Goal: Navigation & Orientation: Find specific page/section

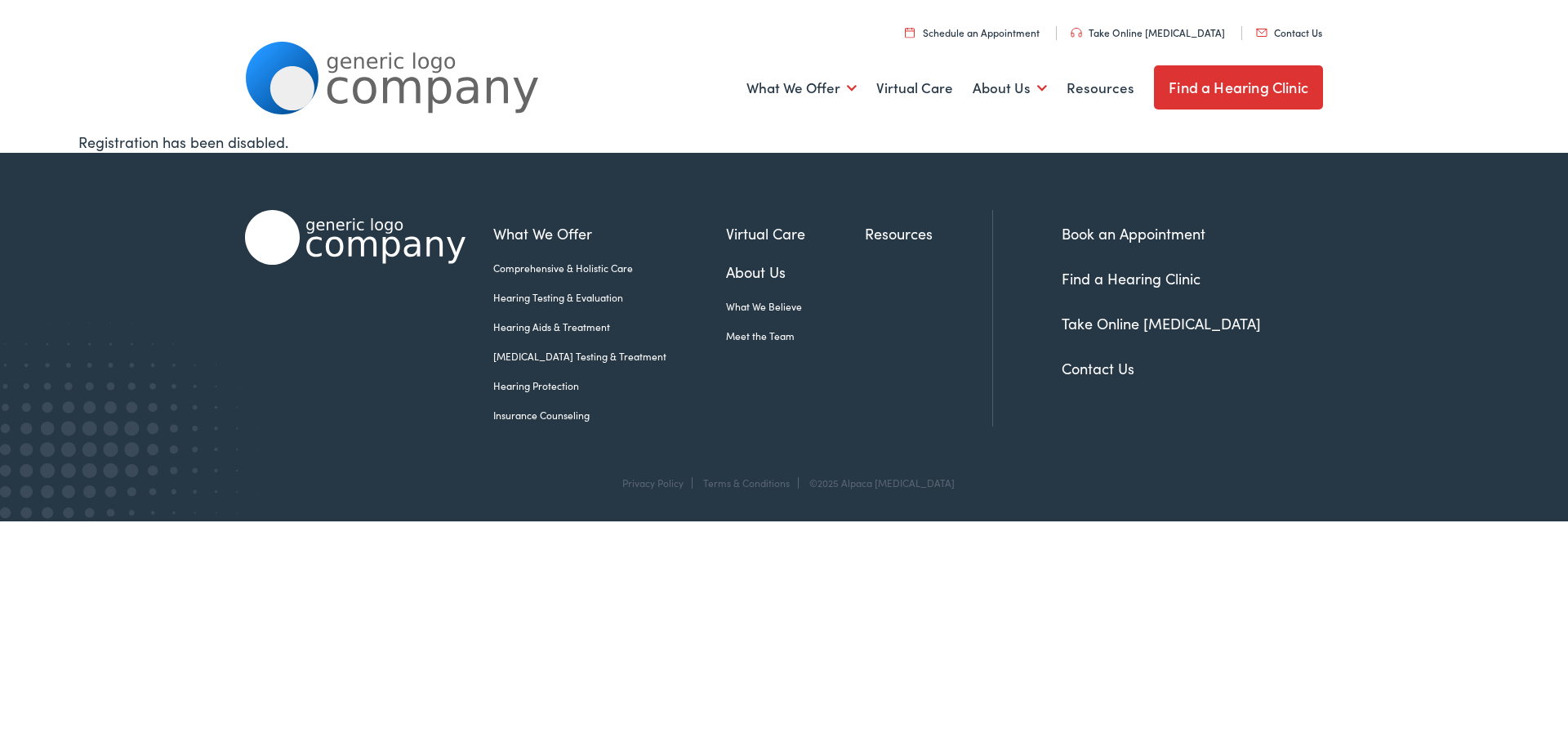
click at [726, 335] on link "Meet the Team" at bounding box center [795, 335] width 139 height 15
click at [1006, 186] on link "Meet the Team" at bounding box center [1043, 185] width 140 height 39
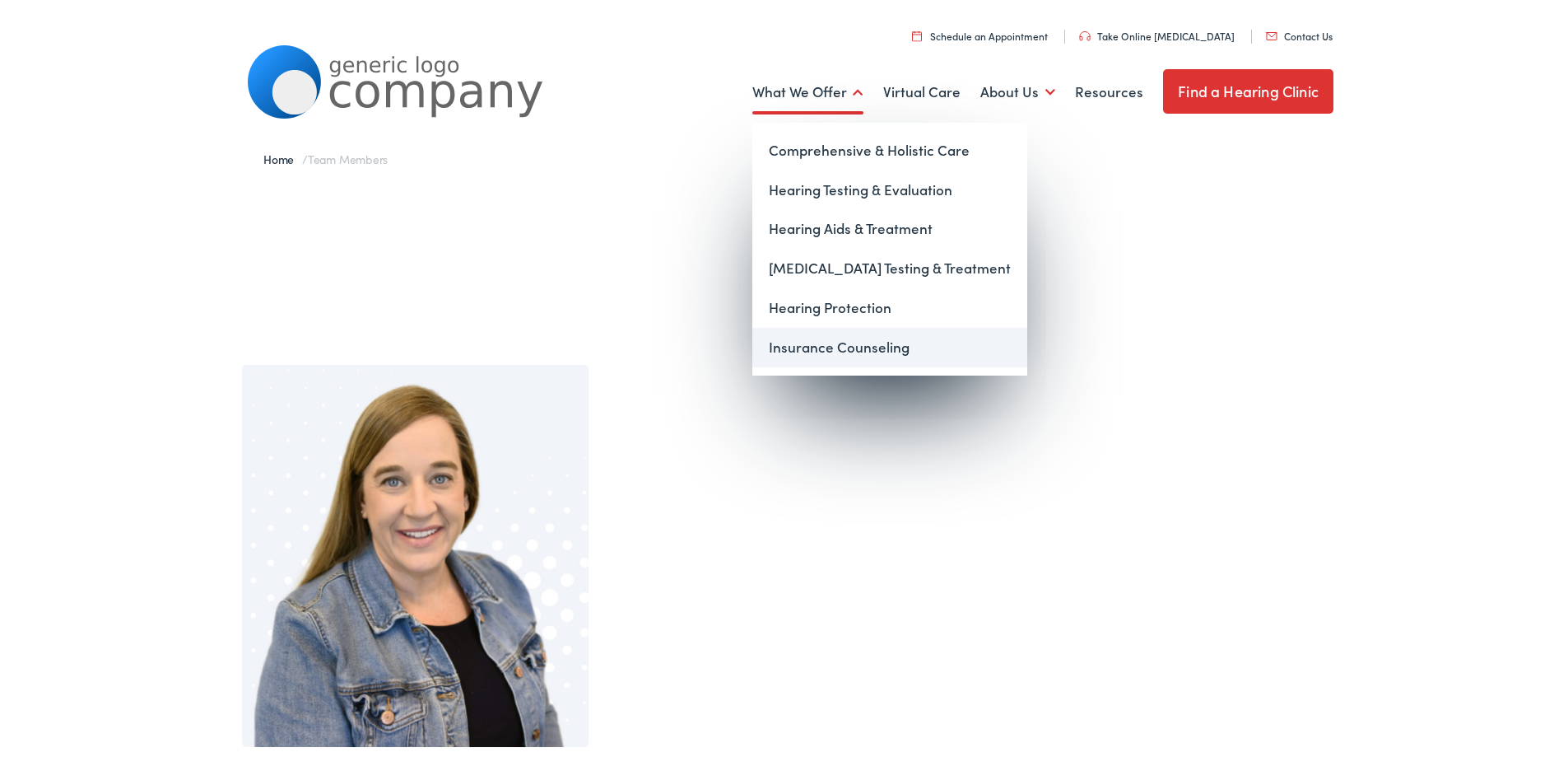
click at [774, 331] on link "Insurance Counseling" at bounding box center [890, 343] width 275 height 39
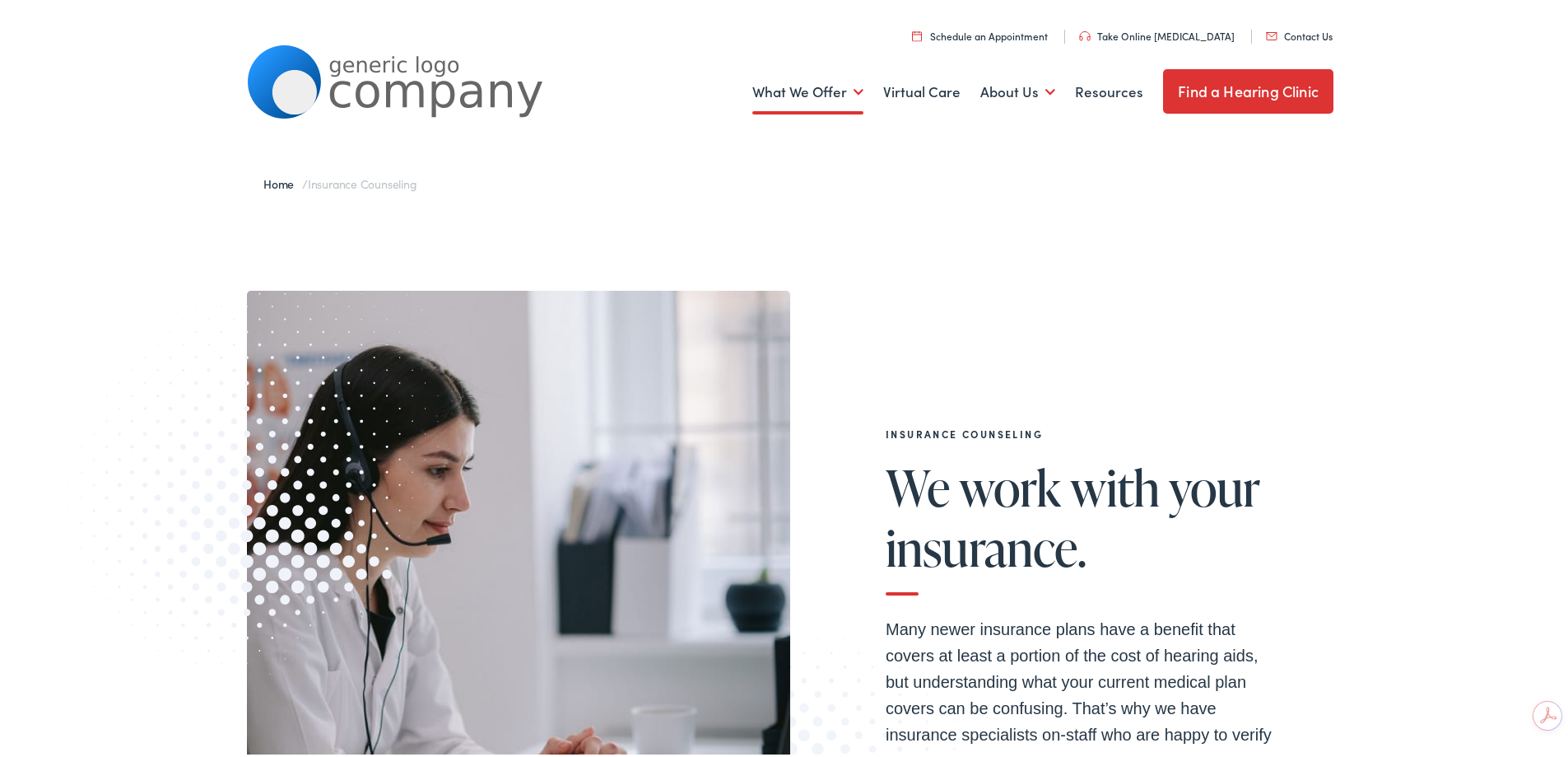
click at [1234, 92] on link "Find a Hearing Clinic" at bounding box center [1248, 88] width 171 height 44
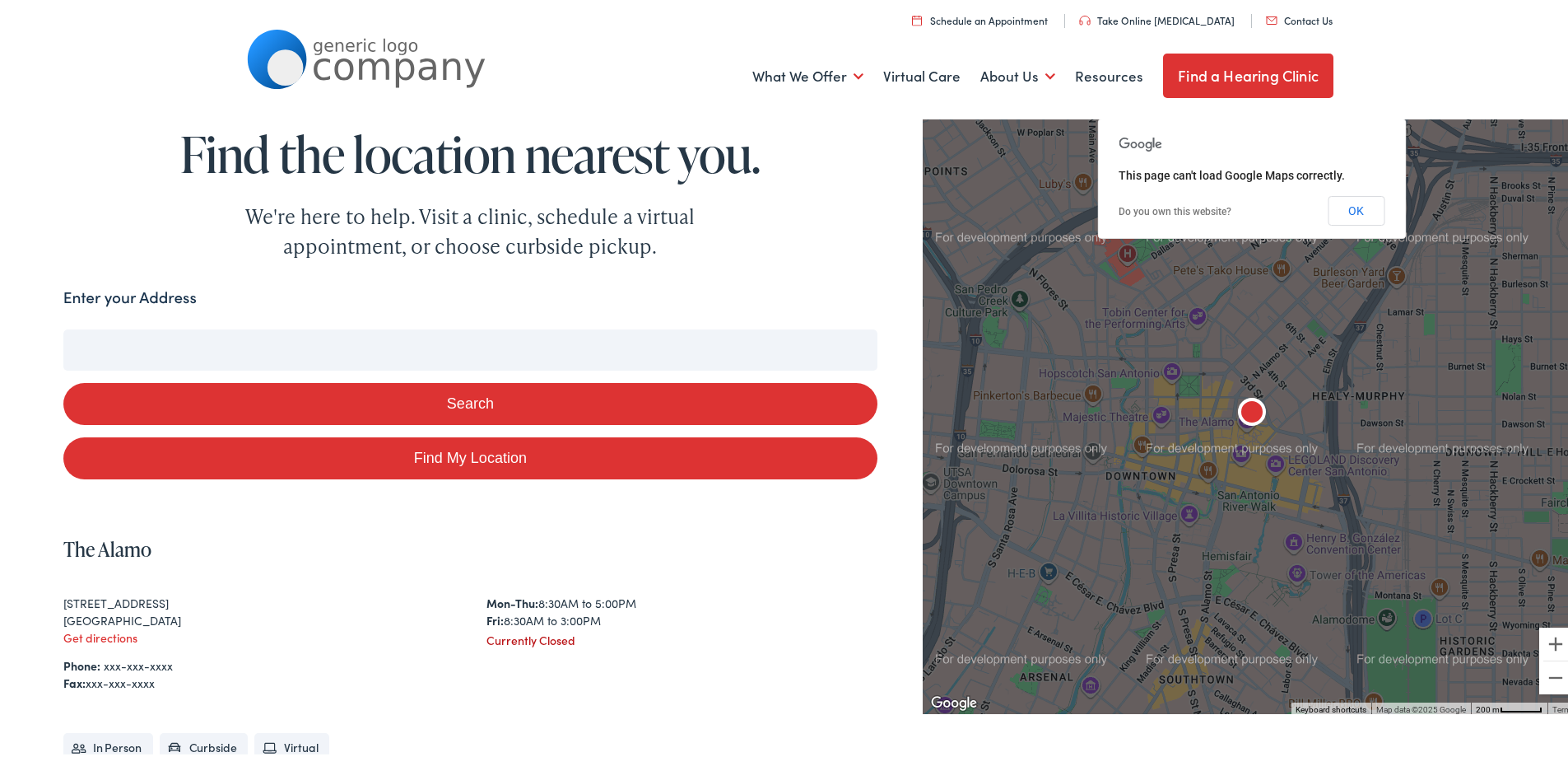
click at [500, 351] on input "Enter your Address" at bounding box center [470, 346] width 814 height 41
type input "0"
